Goal: Task Accomplishment & Management: Manage account settings

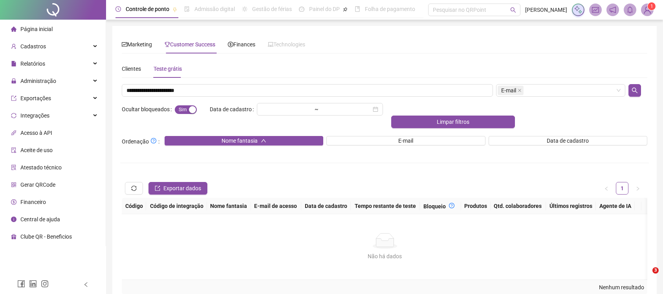
click at [240, 41] on span "Finances" at bounding box center [241, 44] width 27 height 6
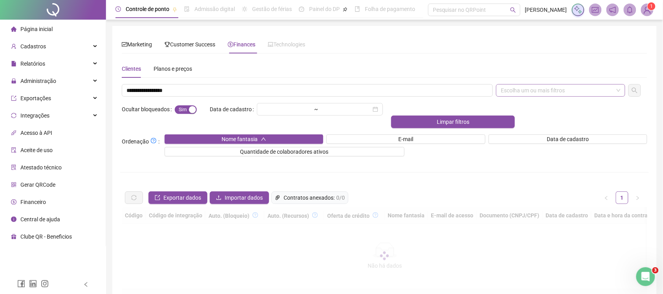
click at [510, 95] on div "Escolha um ou mais filtros" at bounding box center [560, 90] width 129 height 13
type input "**********"
click at [510, 130] on div "CNPJ/CPF" at bounding box center [561, 131] width 117 height 9
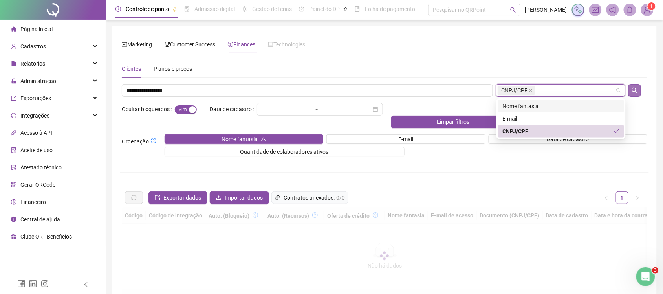
click at [639, 90] on button "button" at bounding box center [634, 90] width 13 height 13
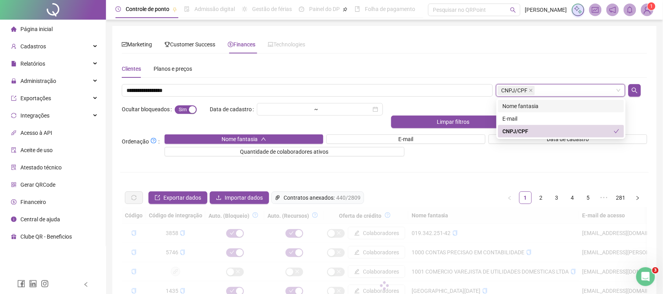
click at [635, 90] on icon "search" at bounding box center [634, 90] width 6 height 6
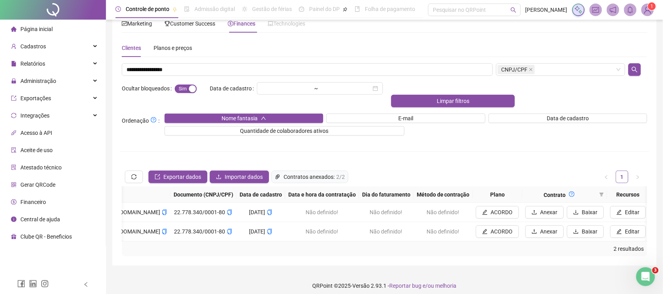
scroll to position [0, 460]
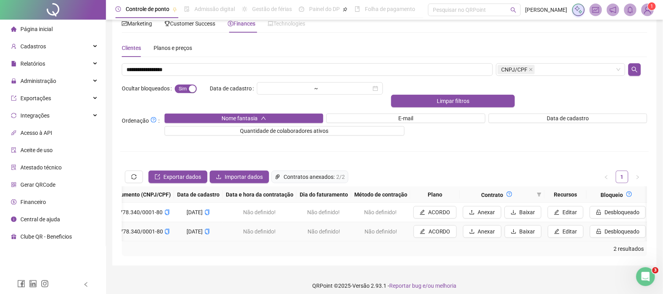
click at [367, 229] on td "Não definido!" at bounding box center [380, 231] width 59 height 19
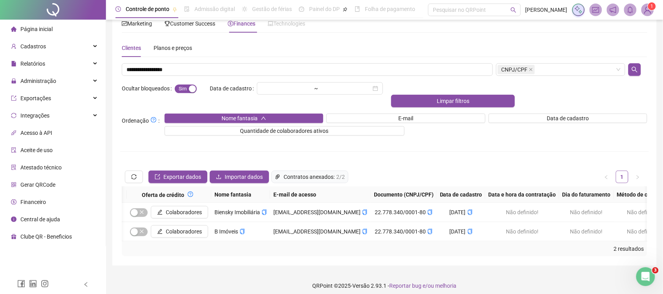
scroll to position [0, 188]
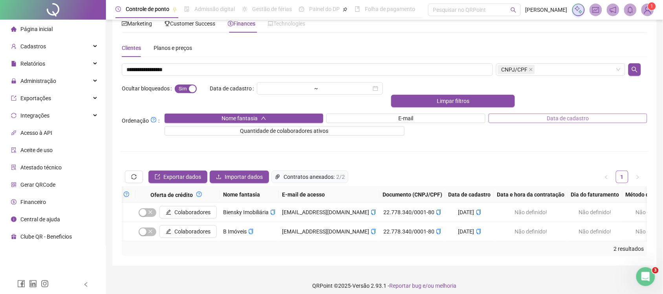
click at [643, 130] on div "**********" at bounding box center [384, 159] width 529 height 193
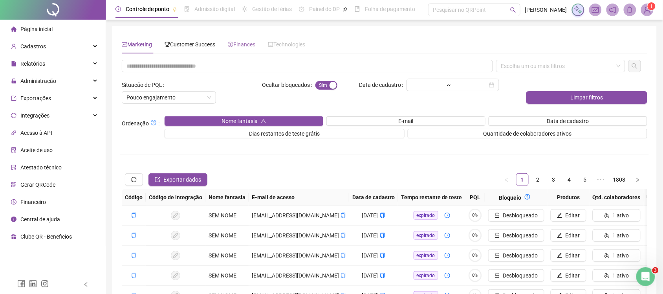
click at [232, 50] on div "Finances" at bounding box center [241, 44] width 27 height 18
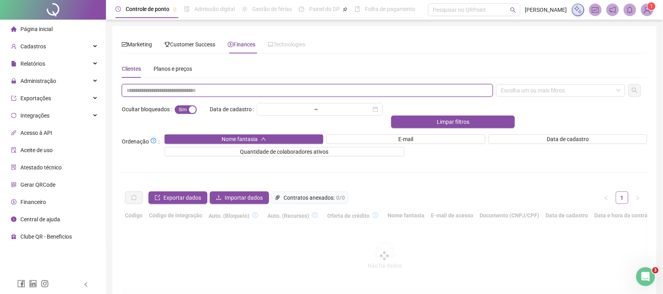
click at [221, 88] on input "text" at bounding box center [307, 90] width 371 height 13
paste input "**********"
click at [538, 85] on div "Escolha um ou mais filtros" at bounding box center [560, 90] width 129 height 13
type input "**********"
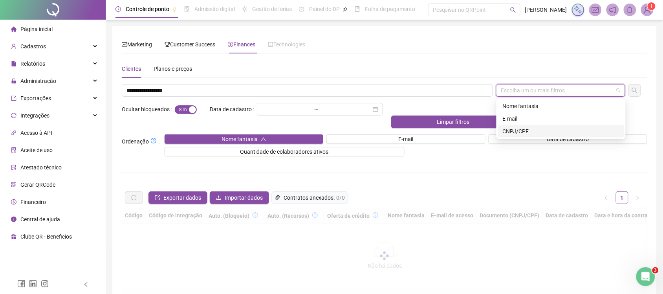
drag, startPoint x: 551, startPoint y: 128, endPoint x: 561, endPoint y: 134, distance: 11.4
click at [551, 129] on div "CNPJ/CPF" at bounding box center [561, 131] width 117 height 9
click at [632, 87] on icon "search" at bounding box center [634, 90] width 6 height 6
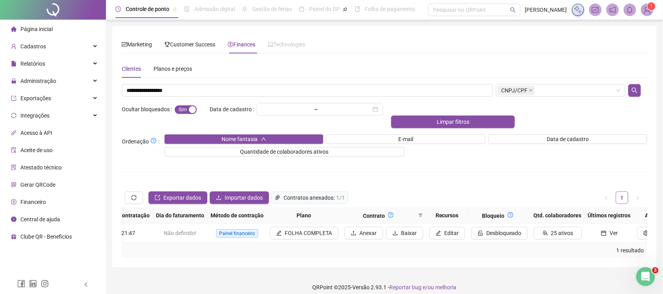
scroll to position [0, 619]
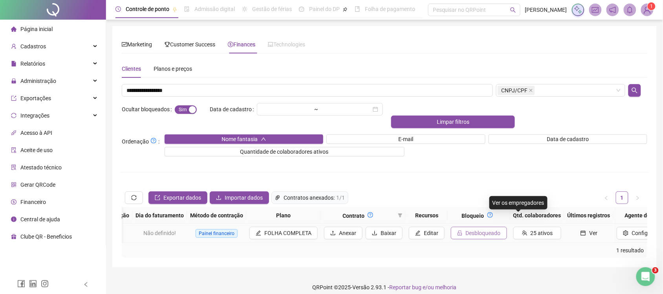
click at [482, 227] on button "Desbloqueado" at bounding box center [479, 233] width 56 height 13
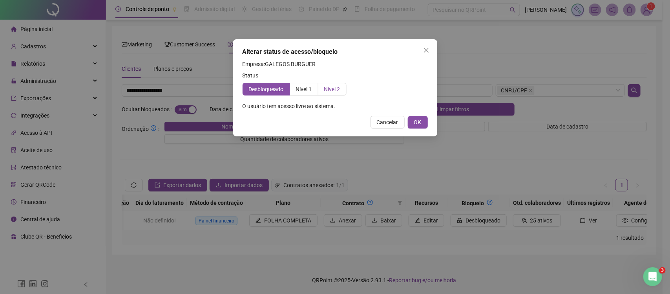
click at [331, 88] on span "Nível 2" at bounding box center [332, 89] width 16 height 6
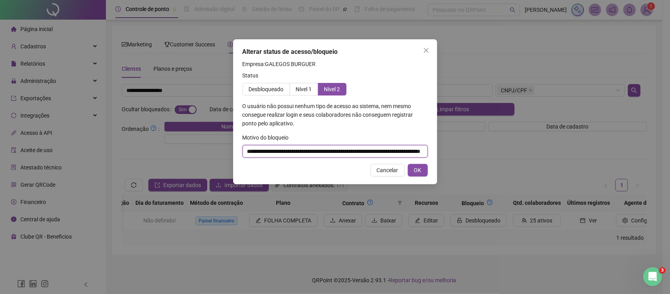
click at [337, 150] on input "**********" at bounding box center [335, 151] width 185 height 13
type input "*********"
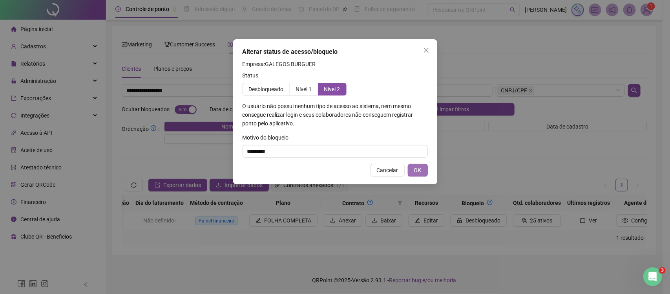
click at [420, 173] on span "OK" at bounding box center [417, 170] width 7 height 9
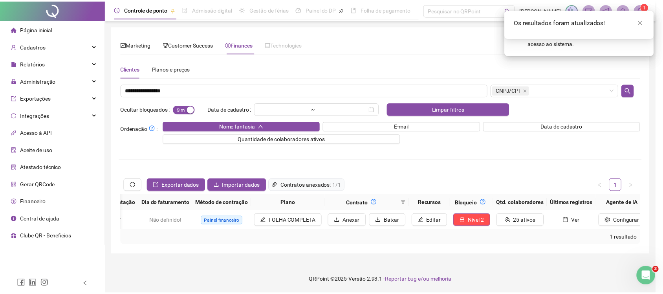
scroll to position [0, 601]
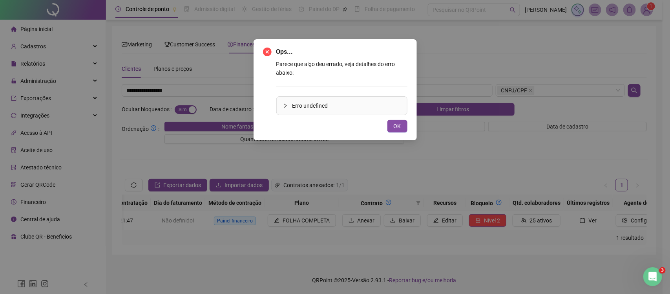
click at [393, 114] on div "Erro undefined" at bounding box center [342, 106] width 130 height 18
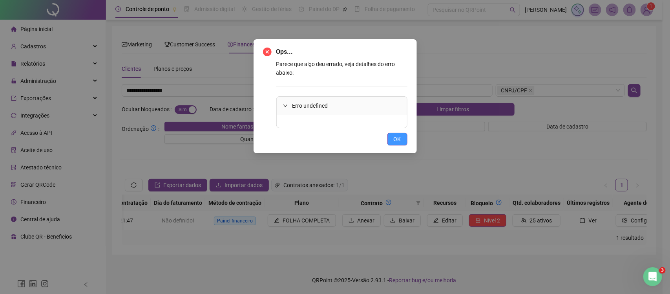
click at [394, 137] on span "OK" at bounding box center [397, 139] width 7 height 9
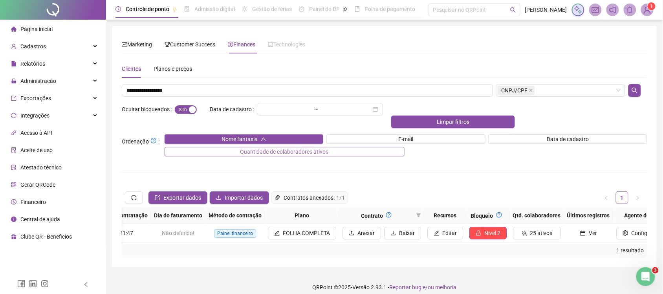
scroll to position [0, 593]
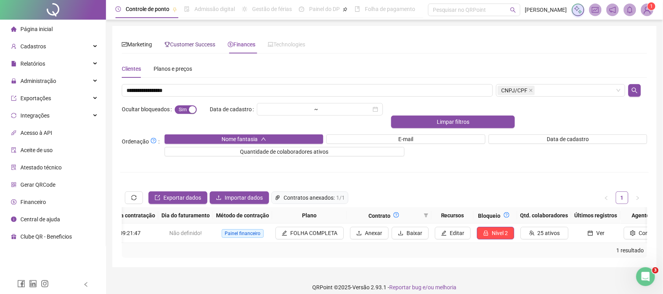
click at [192, 46] on span "Customer Success" at bounding box center [190, 44] width 51 height 6
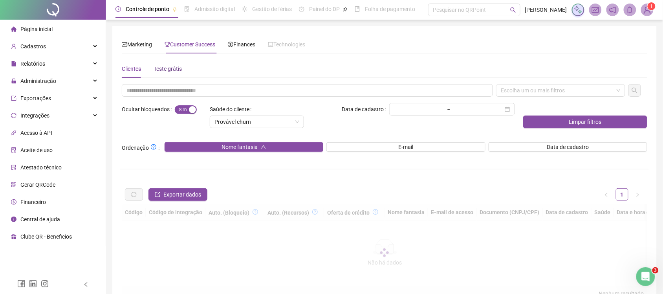
click at [171, 71] on div "Teste grátis" at bounding box center [168, 68] width 28 height 9
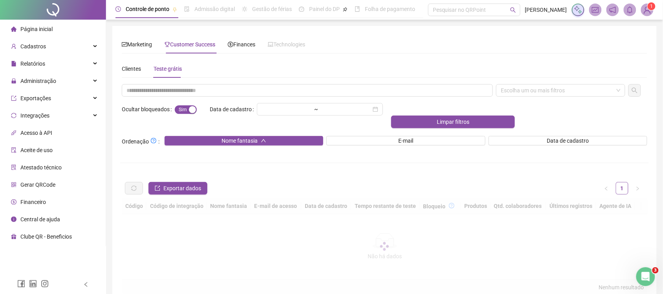
drag, startPoint x: 193, startPoint y: 105, endPoint x: 189, endPoint y: 99, distance: 7.1
click at [192, 103] on div "Sim Não" at bounding box center [191, 109] width 32 height 13
click at [188, 93] on input "text" at bounding box center [307, 90] width 371 height 13
paste input "**********"
click at [542, 89] on div "Escolha um ou mais filtros" at bounding box center [560, 90] width 129 height 13
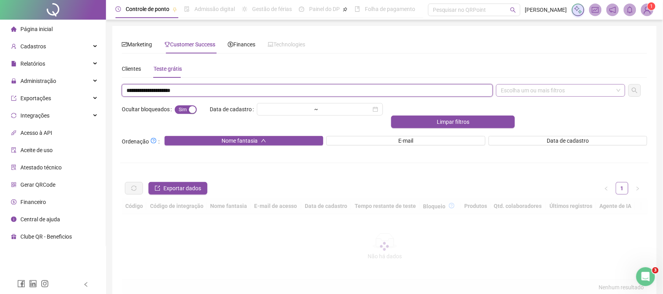
type input "**********"
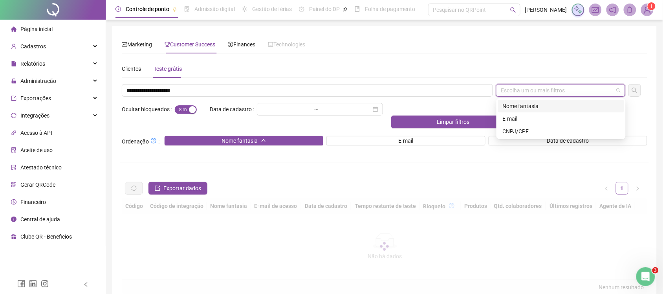
click at [533, 128] on div "CNPJ/CPF" at bounding box center [561, 131] width 117 height 9
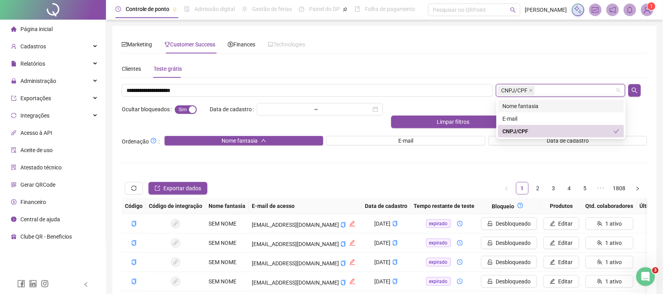
drag, startPoint x: 635, startPoint y: 91, endPoint x: 608, endPoint y: 91, distance: 27.1
click at [635, 91] on icon "search" at bounding box center [634, 90] width 6 height 6
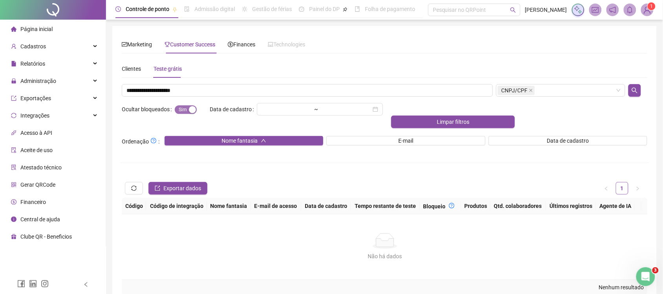
click at [183, 110] on span "Sim Não" at bounding box center [186, 109] width 22 height 9
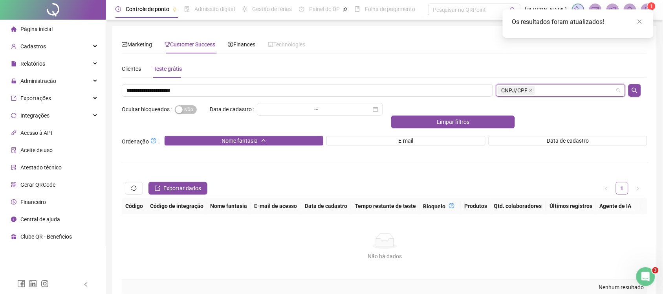
click at [536, 90] on input "search" at bounding box center [537, 91] width 2 height 6
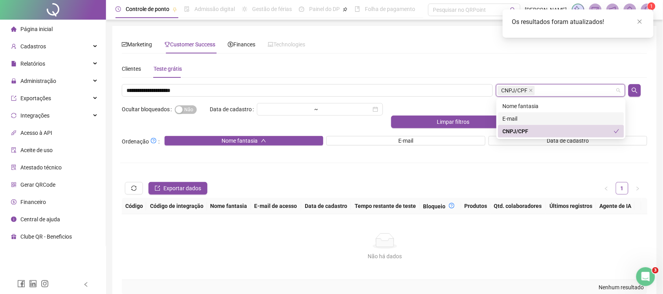
click at [531, 117] on div "E-mail" at bounding box center [561, 118] width 117 height 9
click at [537, 135] on div "CNPJ/CPF" at bounding box center [558, 131] width 111 height 9
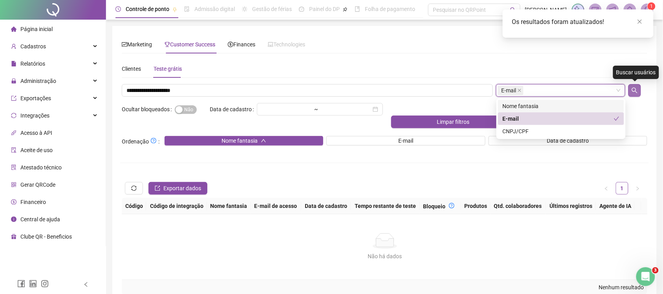
click at [633, 93] on icon "search" at bounding box center [634, 90] width 6 height 6
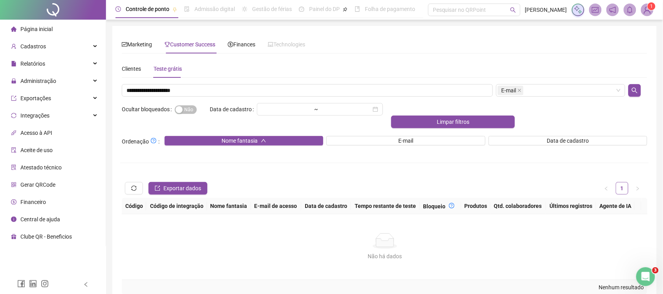
drag, startPoint x: 624, startPoint y: 60, endPoint x: 516, endPoint y: 63, distance: 108.1
click at [624, 60] on div "Clientes Teste grátis" at bounding box center [384, 69] width 525 height 18
click at [238, 44] on span "Finances" at bounding box center [241, 44] width 27 height 6
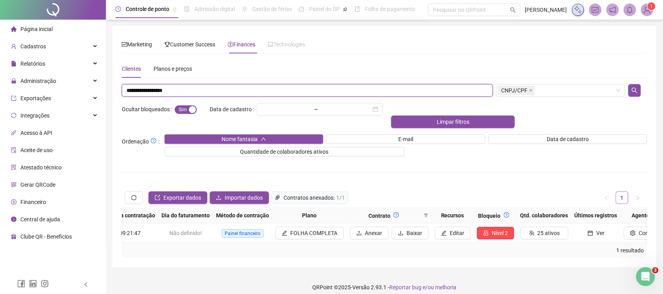
click at [194, 87] on input "**********" at bounding box center [307, 90] width 371 height 13
paste input "text"
type input "**********"
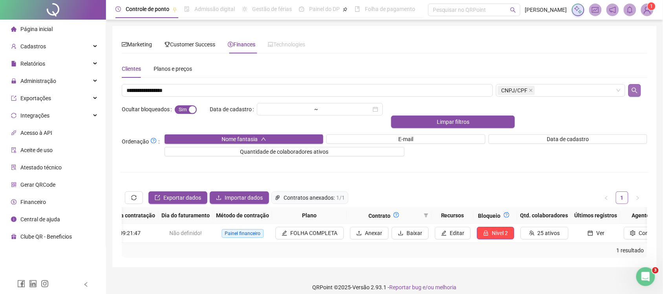
click at [631, 90] on button "button" at bounding box center [634, 90] width 13 height 13
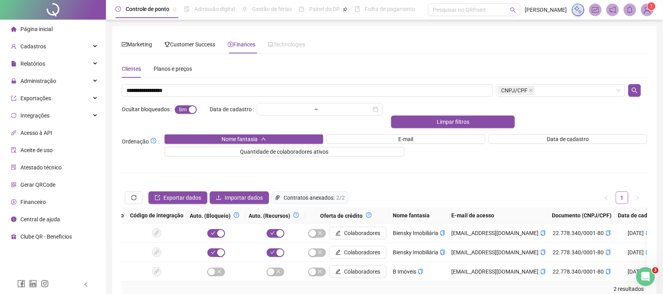
scroll to position [0, 0]
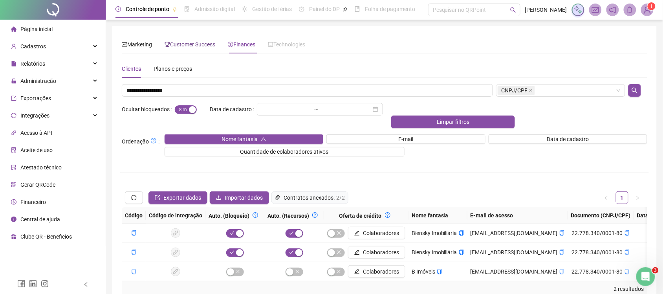
click at [180, 42] on span "Customer Success" at bounding box center [190, 44] width 51 height 6
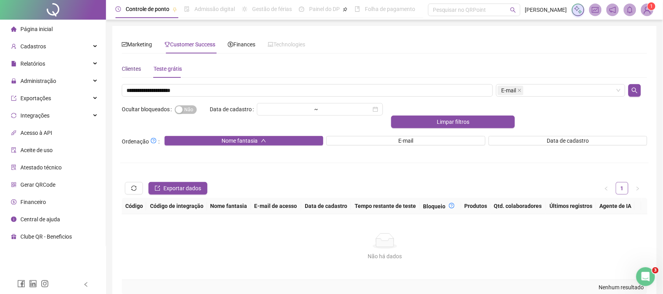
click at [136, 70] on div "Clientes" at bounding box center [131, 68] width 19 height 9
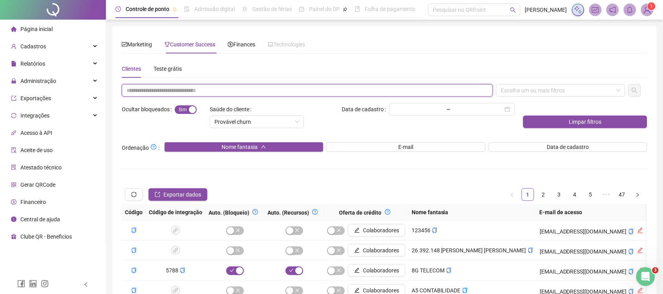
click at [162, 89] on input "text" at bounding box center [307, 90] width 371 height 13
paste input "**********"
type input "**********"
click at [496, 97] on div "**********" at bounding box center [384, 259] width 529 height 351
click at [502, 93] on input "search" at bounding box center [502, 91] width 2 height 6
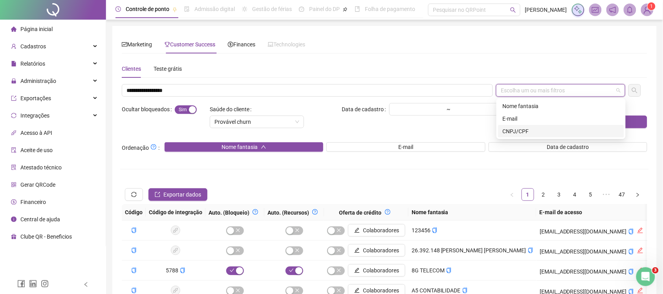
click at [516, 128] on div "CNPJ/CPF" at bounding box center [561, 131] width 117 height 9
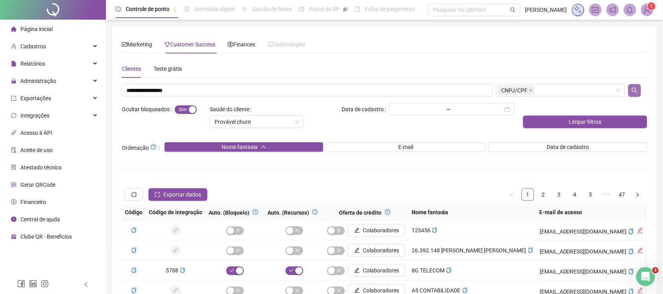
click at [635, 95] on button "button" at bounding box center [634, 90] width 13 height 13
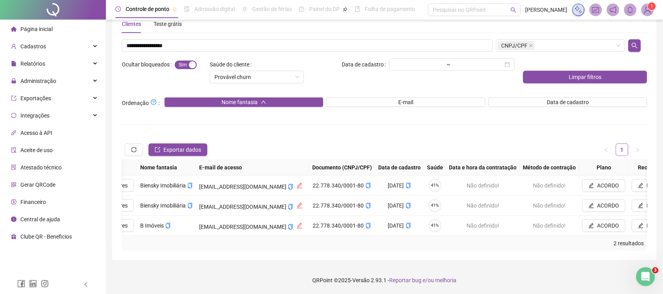
scroll to position [0, 640]
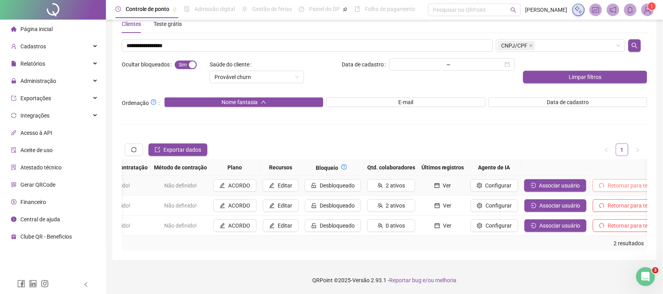
click at [626, 183] on button "Retornar para teste grátis" at bounding box center [635, 185] width 84 height 13
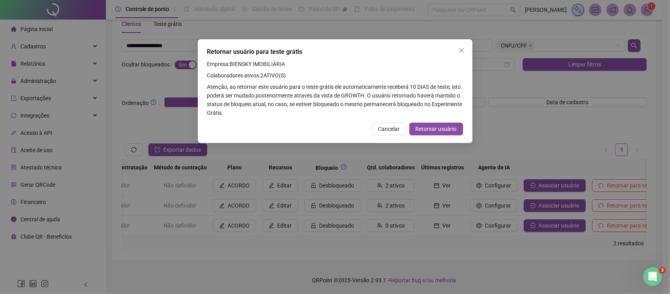
click at [438, 120] on div "Retornar usuário para teste grátis Empresa: BIENSKY IMOBILIÁRIA Colaboradores a…" at bounding box center [335, 91] width 275 height 104
click at [437, 126] on span "Retornar usuário" at bounding box center [436, 128] width 41 height 9
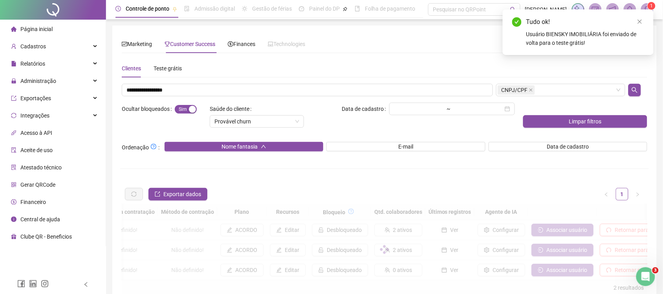
scroll to position [0, 0]
click at [166, 67] on div "Teste grátis" at bounding box center [168, 68] width 28 height 9
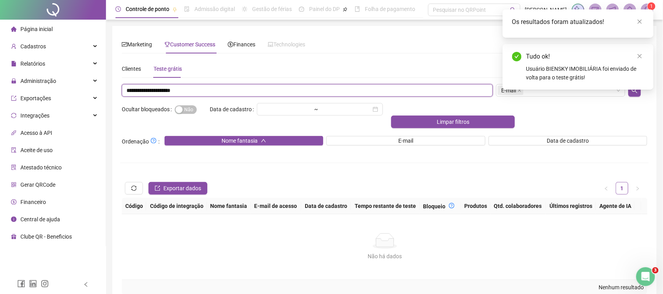
click at [455, 87] on input "**********" at bounding box center [307, 90] width 371 height 13
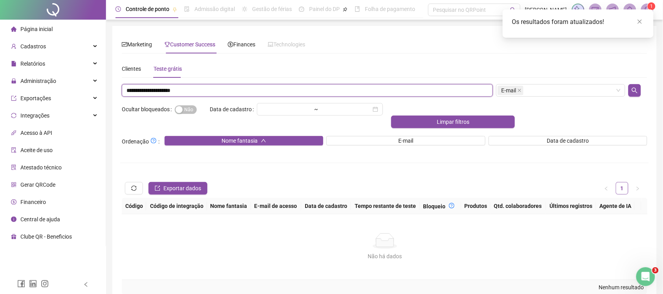
paste input "text"
click at [520, 91] on icon "close" at bounding box center [520, 90] width 4 height 4
click at [520, 91] on div "Escolha um ou mais filtros" at bounding box center [560, 90] width 129 height 13
type input "**********"
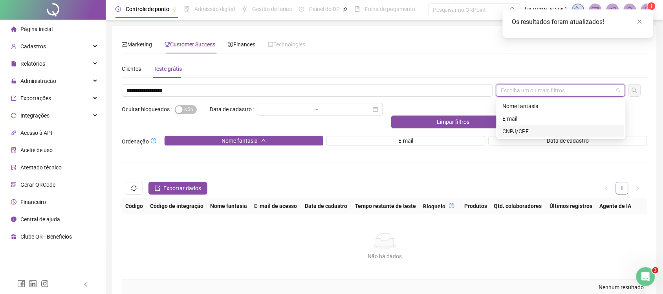
click at [532, 130] on div "CNPJ/CPF" at bounding box center [561, 131] width 117 height 9
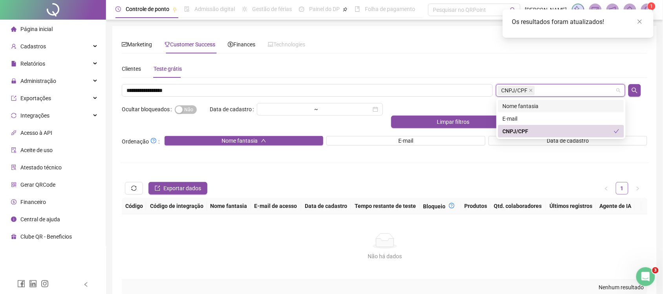
click at [644, 90] on div at bounding box center [638, 90] width 22 height 13
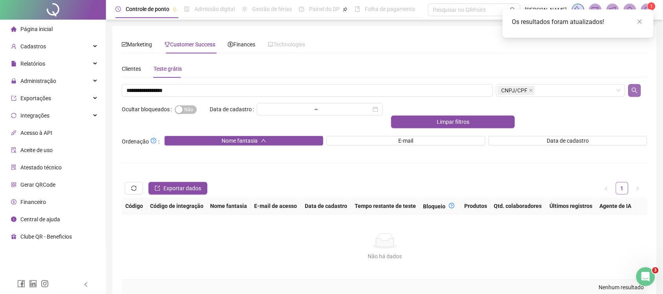
click at [635, 90] on icon "search" at bounding box center [634, 90] width 6 height 6
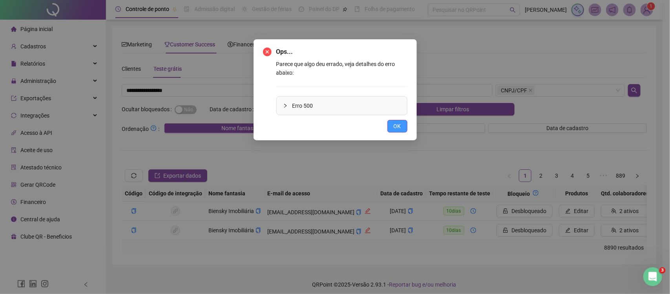
click at [396, 122] on span "OK" at bounding box center [397, 126] width 7 height 9
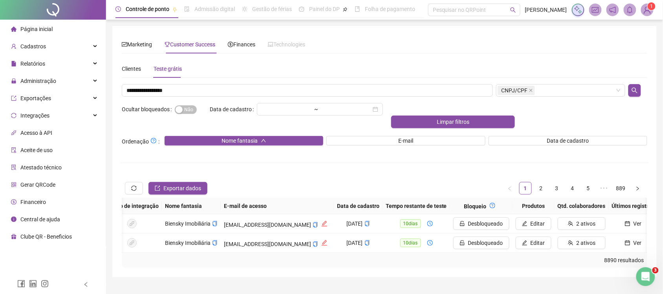
scroll to position [0, 207]
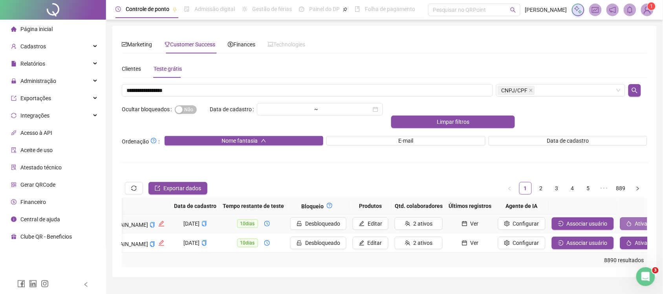
click at [635, 219] on span "Ativar usuário" at bounding box center [652, 223] width 34 height 9
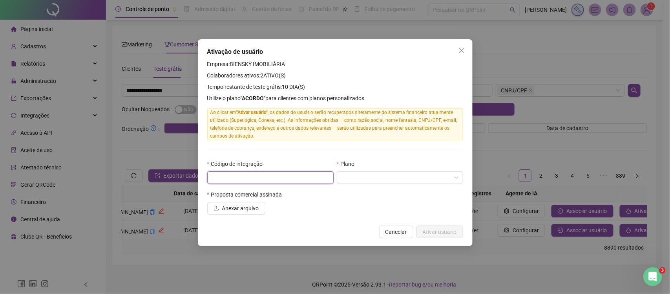
click at [246, 173] on input "text" at bounding box center [270, 177] width 126 height 13
type input "*"
type input "****"
click at [351, 183] on input "search" at bounding box center [397, 178] width 110 height 12
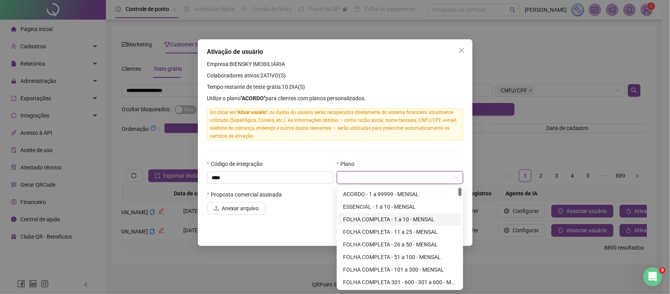
click at [361, 222] on div "FOLHA COMPLETA - 1 a 10 - MENSAL" at bounding box center [400, 219] width 114 height 9
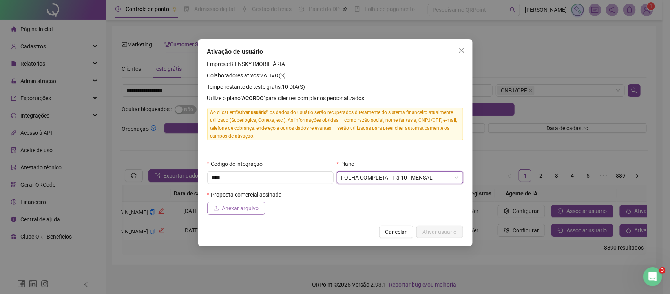
click at [223, 207] on span "Anexar arquivo" at bounding box center [240, 208] width 37 height 9
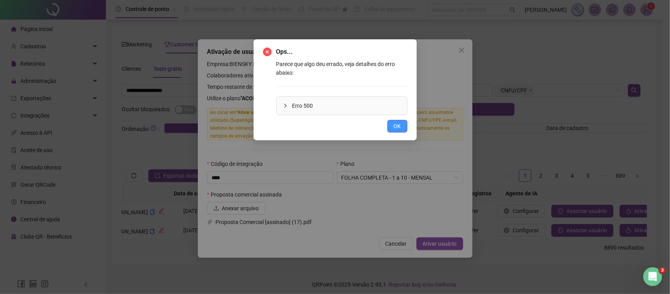
click at [399, 124] on span "OK" at bounding box center [397, 126] width 7 height 9
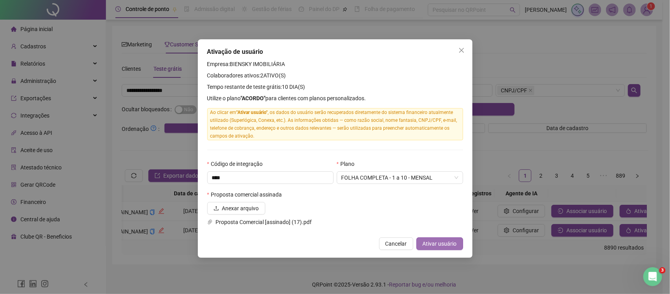
click at [437, 248] on span "Ativar usuário" at bounding box center [440, 243] width 34 height 9
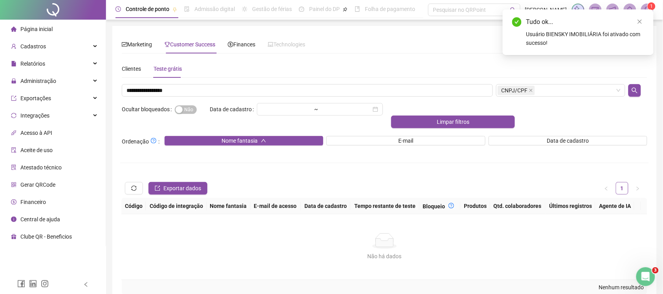
scroll to position [0, 0]
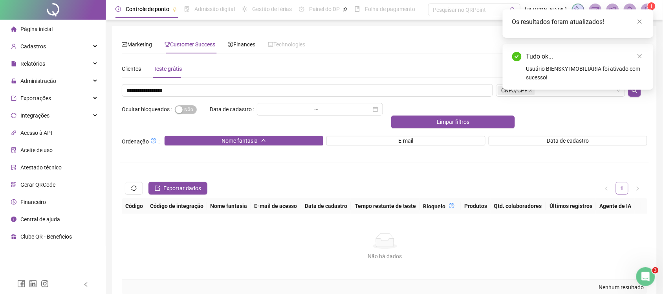
click at [250, 57] on div "Marketing Customer Success Finances Technologies Escolha um ou mais filtros Sit…" at bounding box center [384, 164] width 525 height 259
click at [249, 50] on div "Finances" at bounding box center [241, 44] width 27 height 18
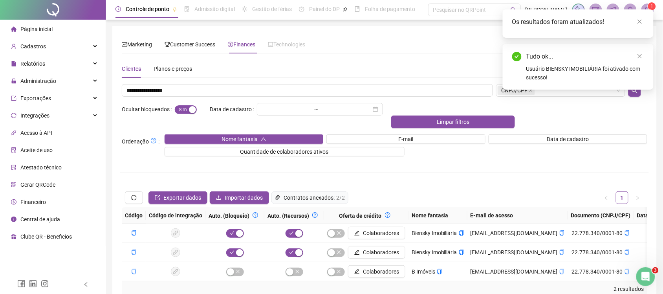
scroll to position [40, 0]
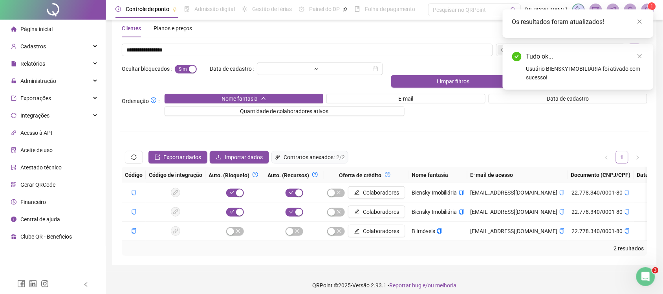
click at [404, 120] on div "**********" at bounding box center [384, 150] width 529 height 212
click at [639, 49] on div "Tudo ok... Usuário BIENSKY IMOBILIÁRIA foi ativado com sucesso!" at bounding box center [578, 67] width 151 height 46
click at [639, 56] on icon "close" at bounding box center [640, 56] width 4 height 4
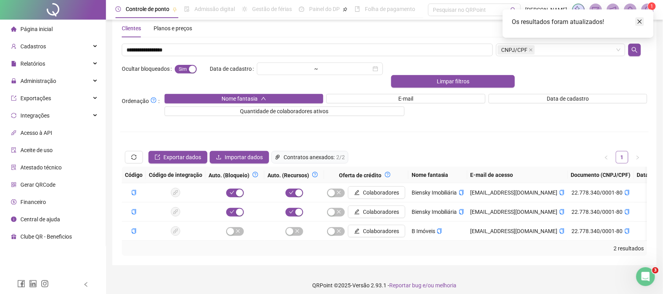
click at [638, 22] on icon "close" at bounding box center [639, 21] width 5 height 5
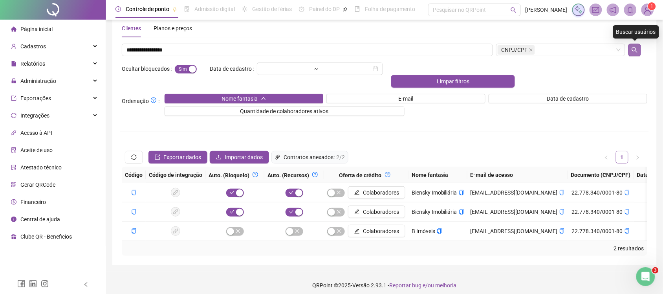
click at [635, 52] on icon "search" at bounding box center [634, 50] width 6 height 6
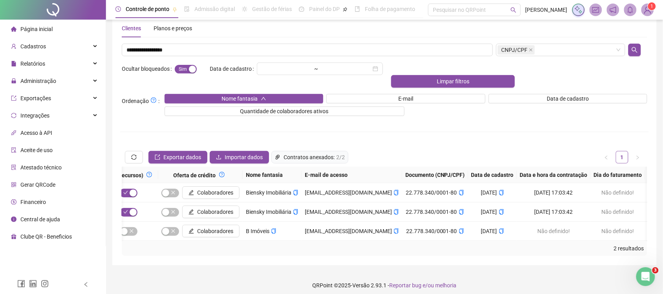
scroll to position [0, 0]
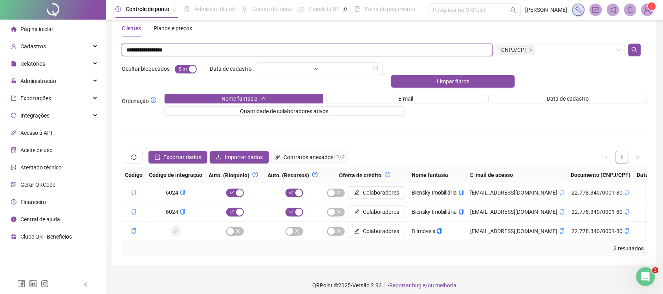
click at [249, 51] on input "**********" at bounding box center [307, 50] width 371 height 13
paste input "text"
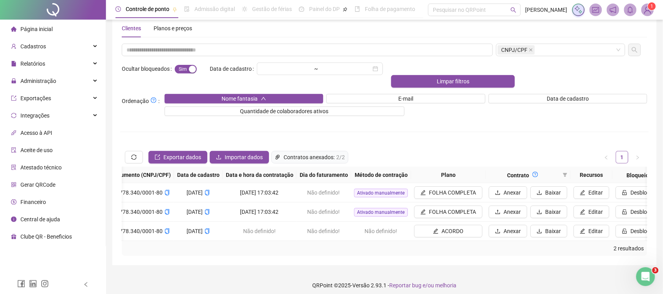
scroll to position [0, 503]
